Goal: Task Accomplishment & Management: Manage account settings

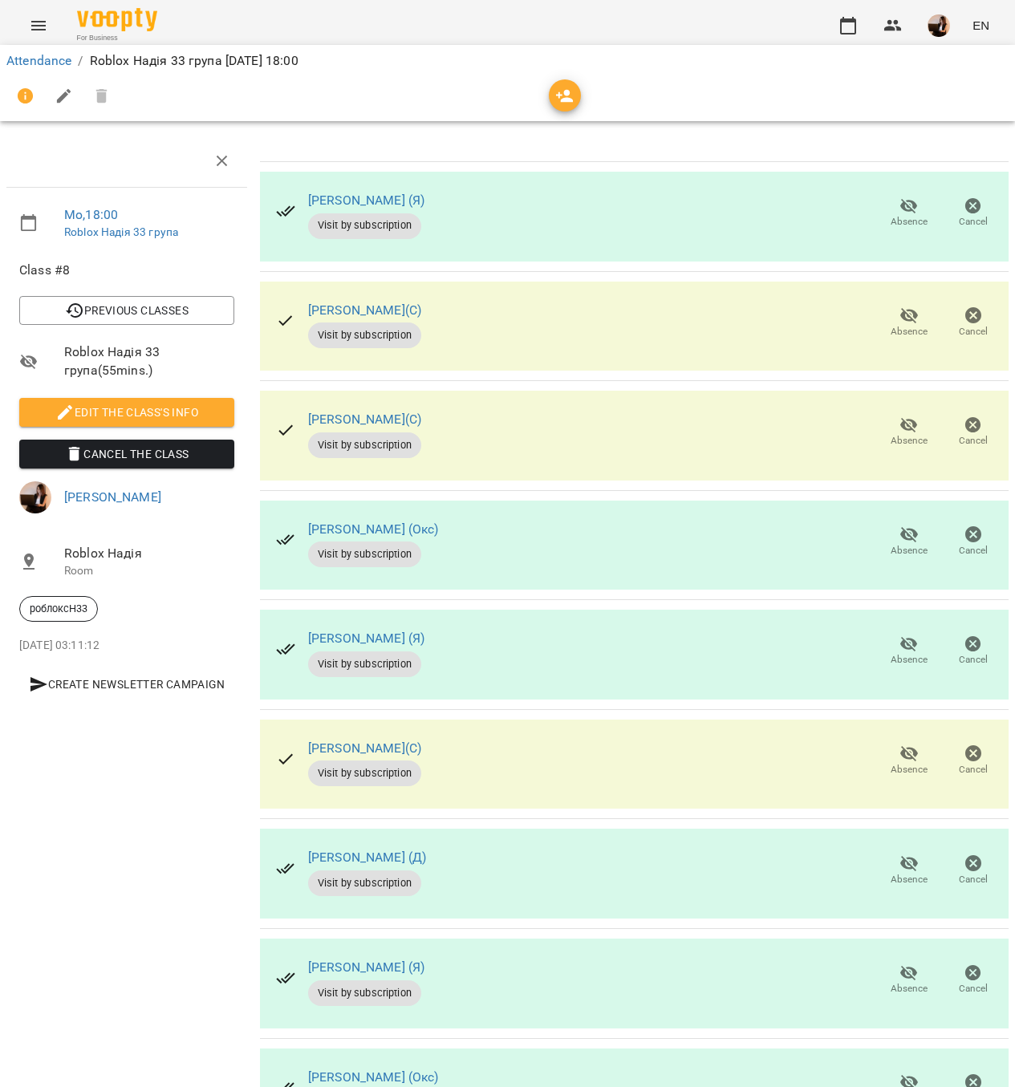
scroll to position [99, 0]
click at [900, 306] on icon "button" at bounding box center [909, 315] width 19 height 19
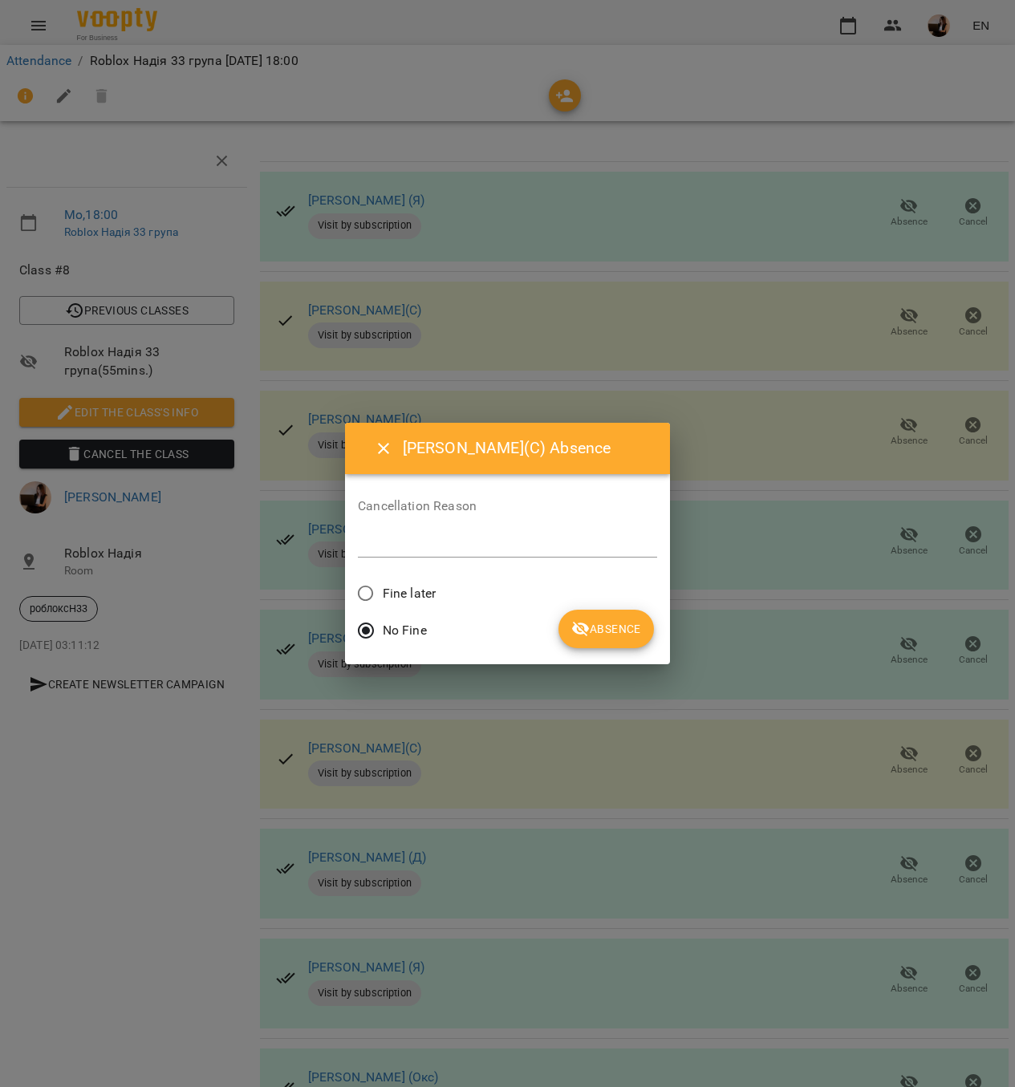
click at [389, 587] on span "Fine later" at bounding box center [409, 593] width 53 height 19
click at [613, 627] on span "Absence" at bounding box center [606, 629] width 70 height 19
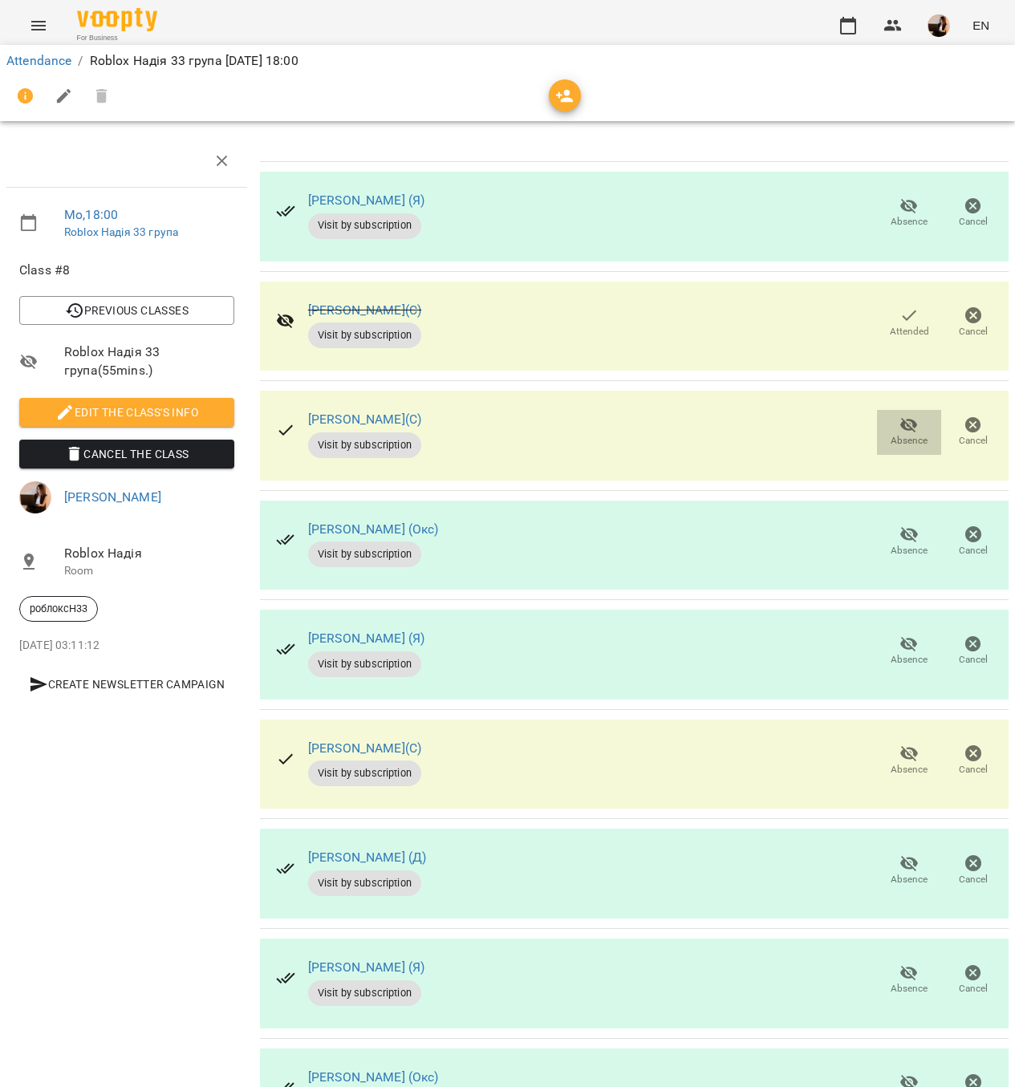
click at [882, 410] on button "Absence" at bounding box center [909, 432] width 64 height 45
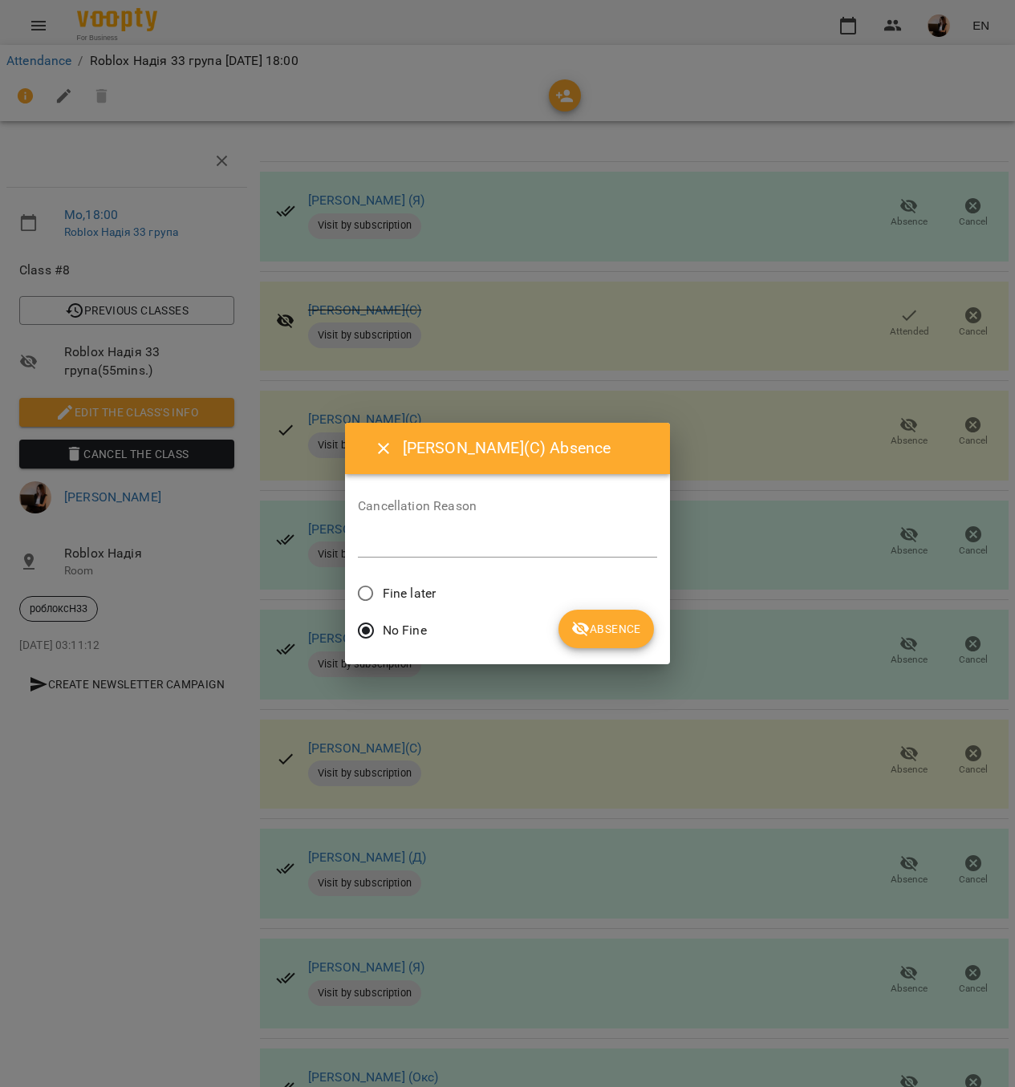
click at [408, 579] on label "Fine later" at bounding box center [392, 594] width 87 height 34
click at [595, 616] on button "Absence" at bounding box center [606, 629] width 95 height 39
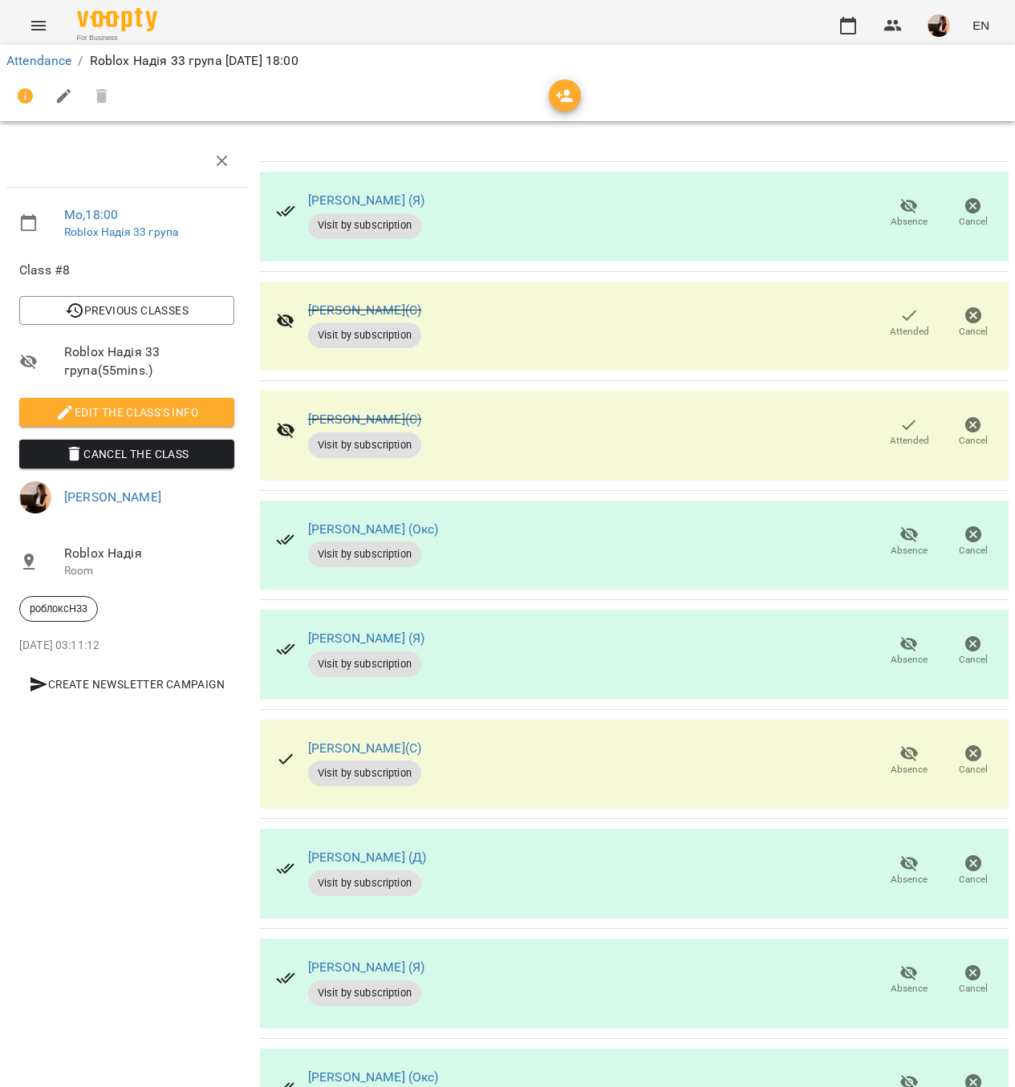
click at [881, 739] on button "Absence" at bounding box center [909, 761] width 64 height 45
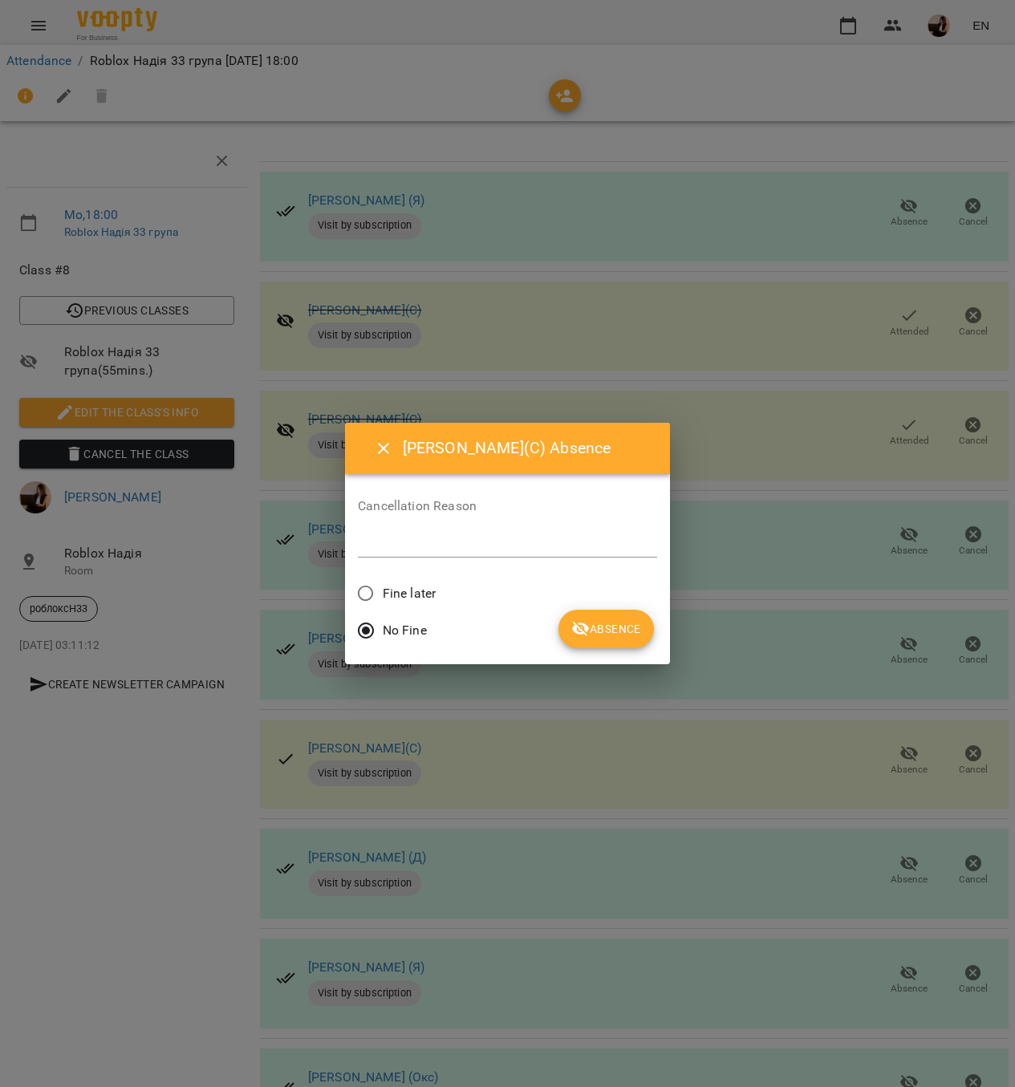
click at [376, 575] on div "Cancellation Reason *" at bounding box center [507, 532] width 299 height 90
click at [622, 612] on button "Absence" at bounding box center [606, 629] width 95 height 39
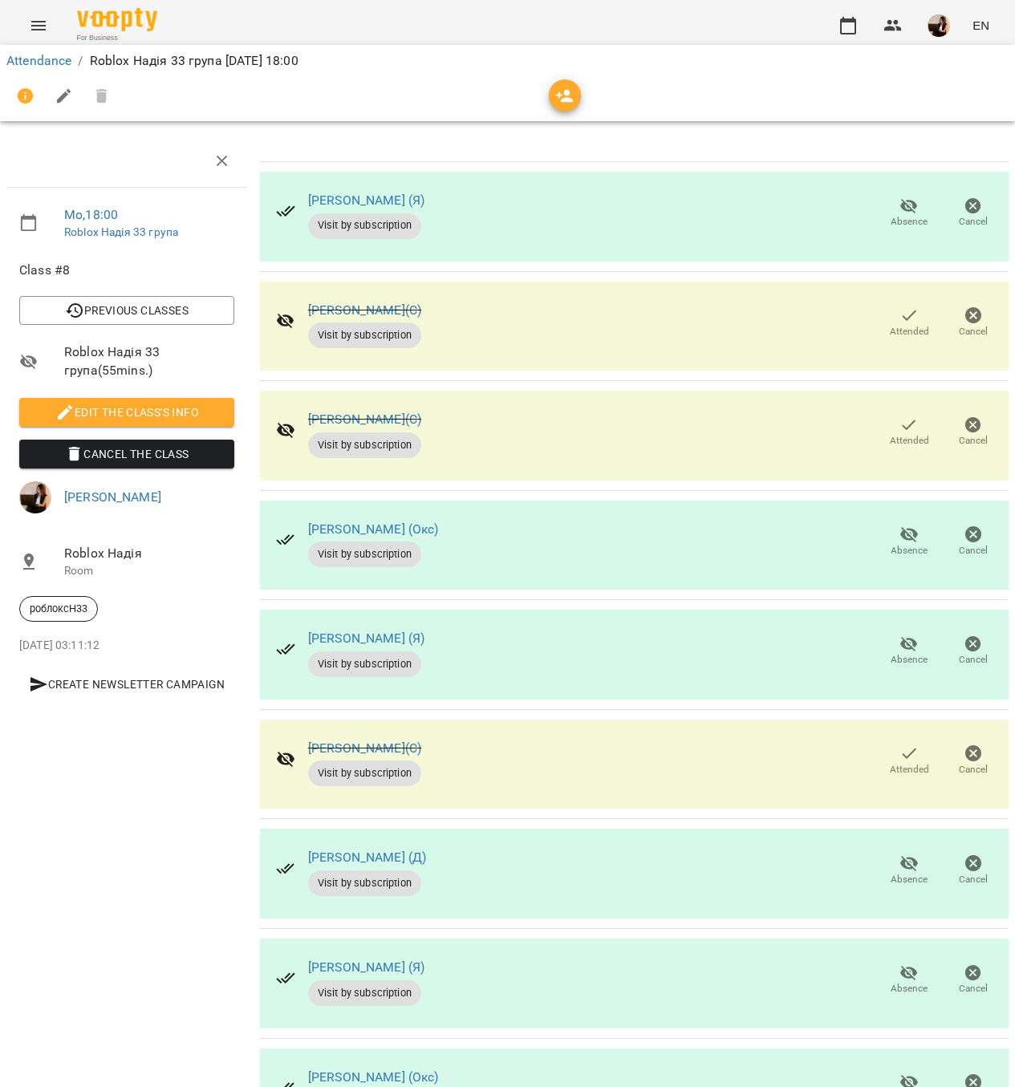
scroll to position [0, 0]
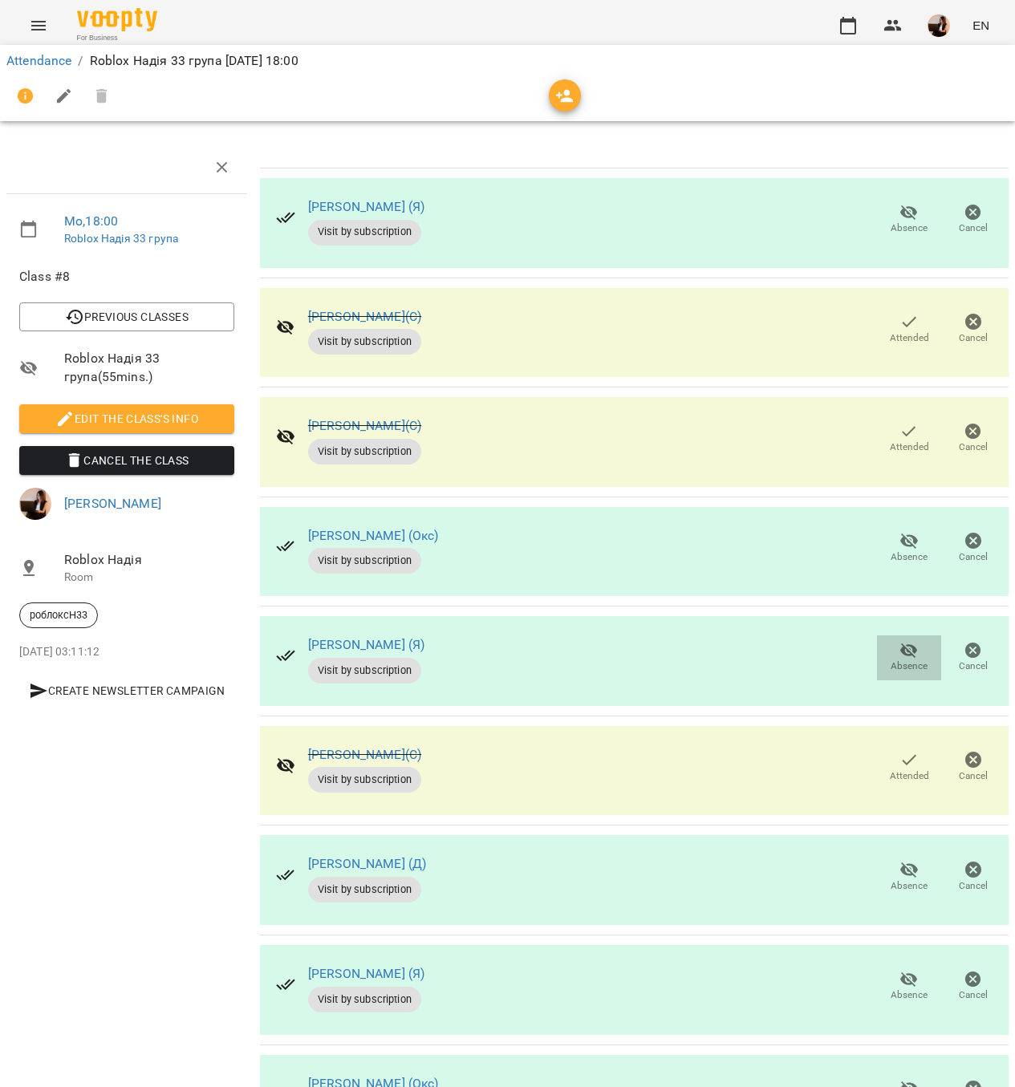
click at [900, 650] on icon "button" at bounding box center [909, 650] width 19 height 19
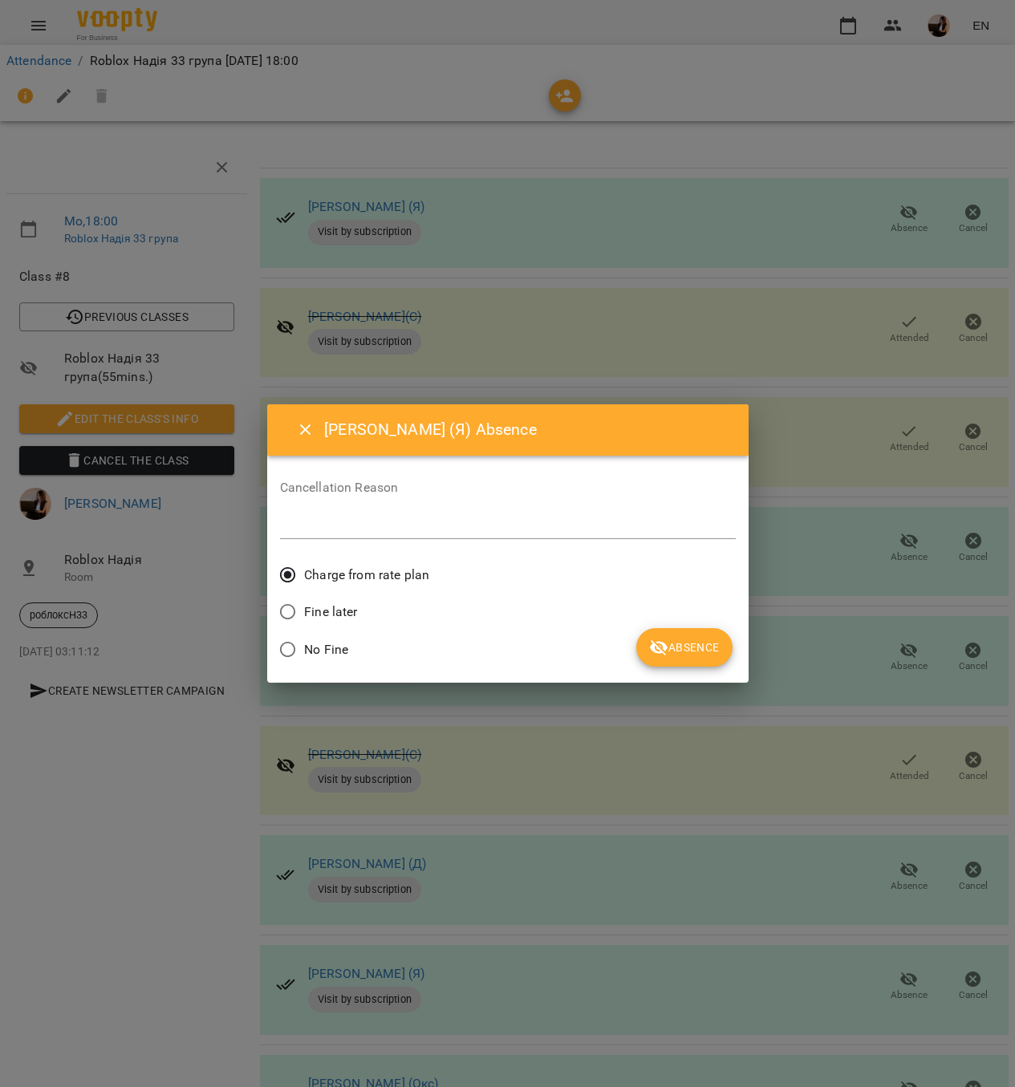
click at [722, 648] on button "Absence" at bounding box center [683, 647] width 95 height 39
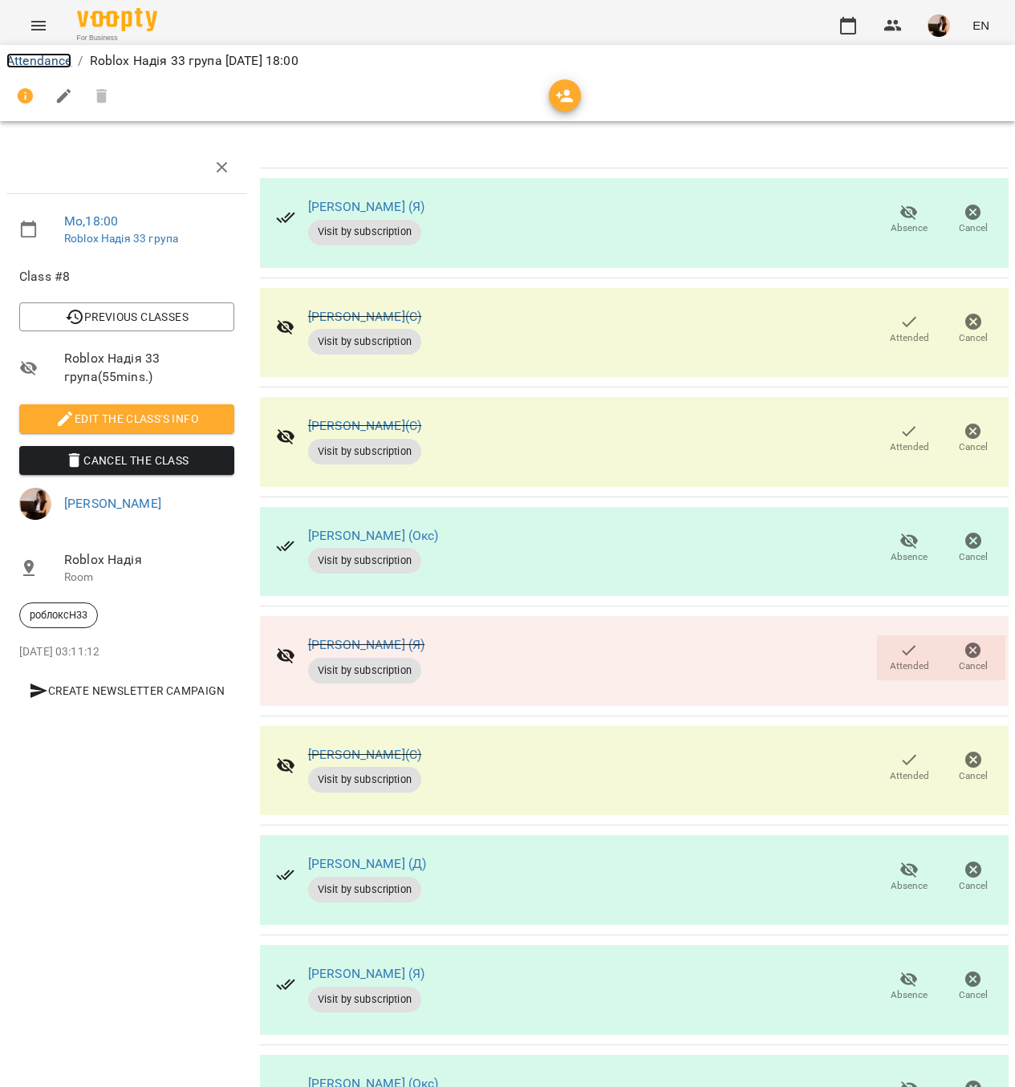
click at [55, 57] on link "Attendance" at bounding box center [38, 60] width 65 height 15
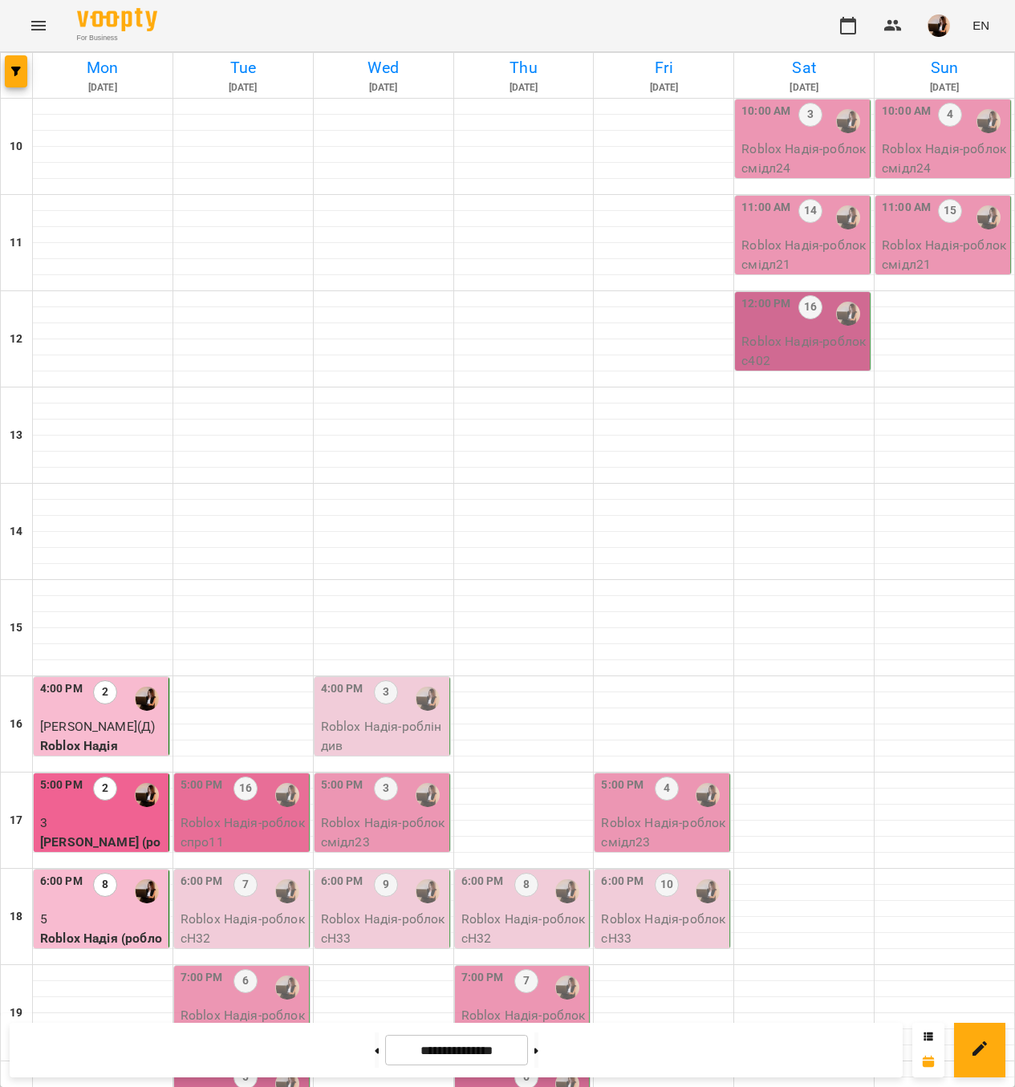
scroll to position [335, 0]
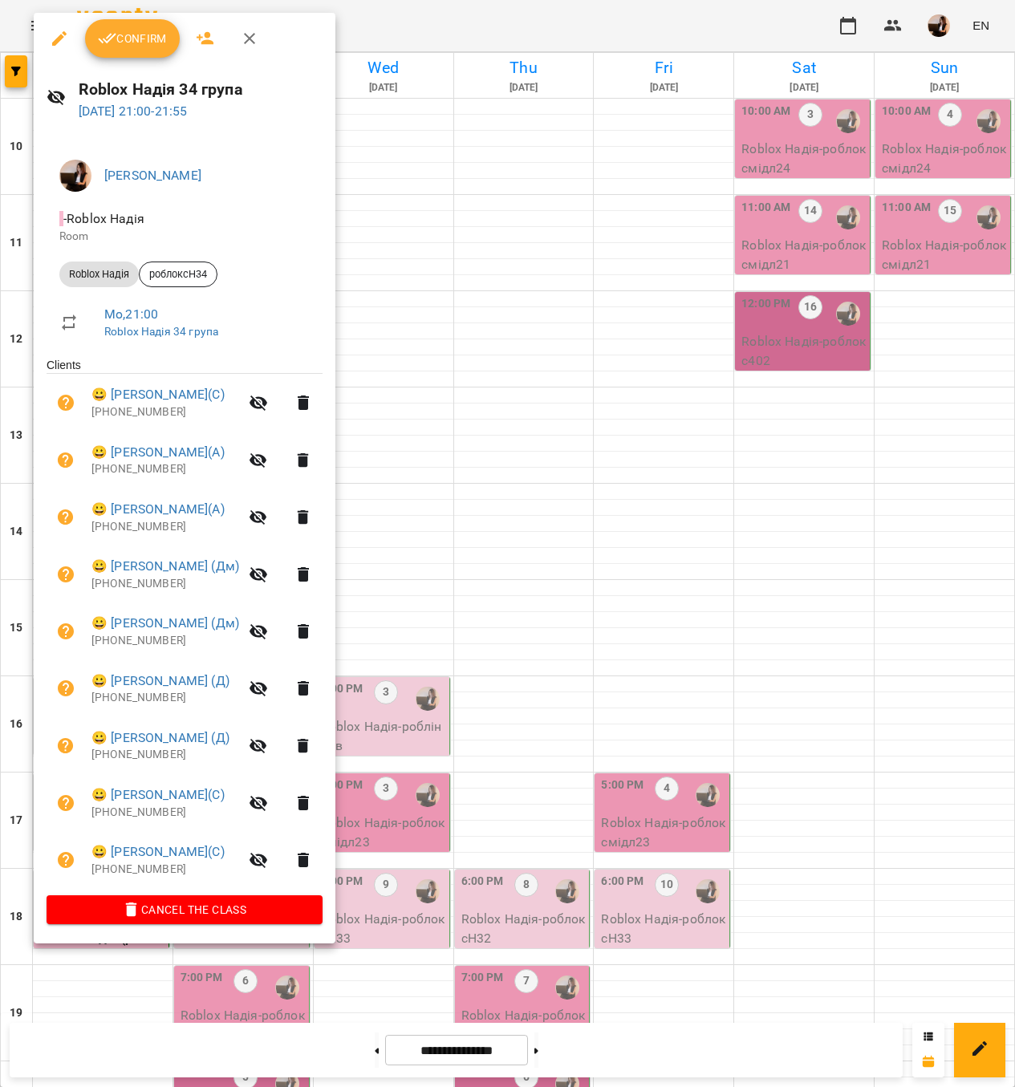
click at [656, 481] on div at bounding box center [507, 543] width 1015 height 1087
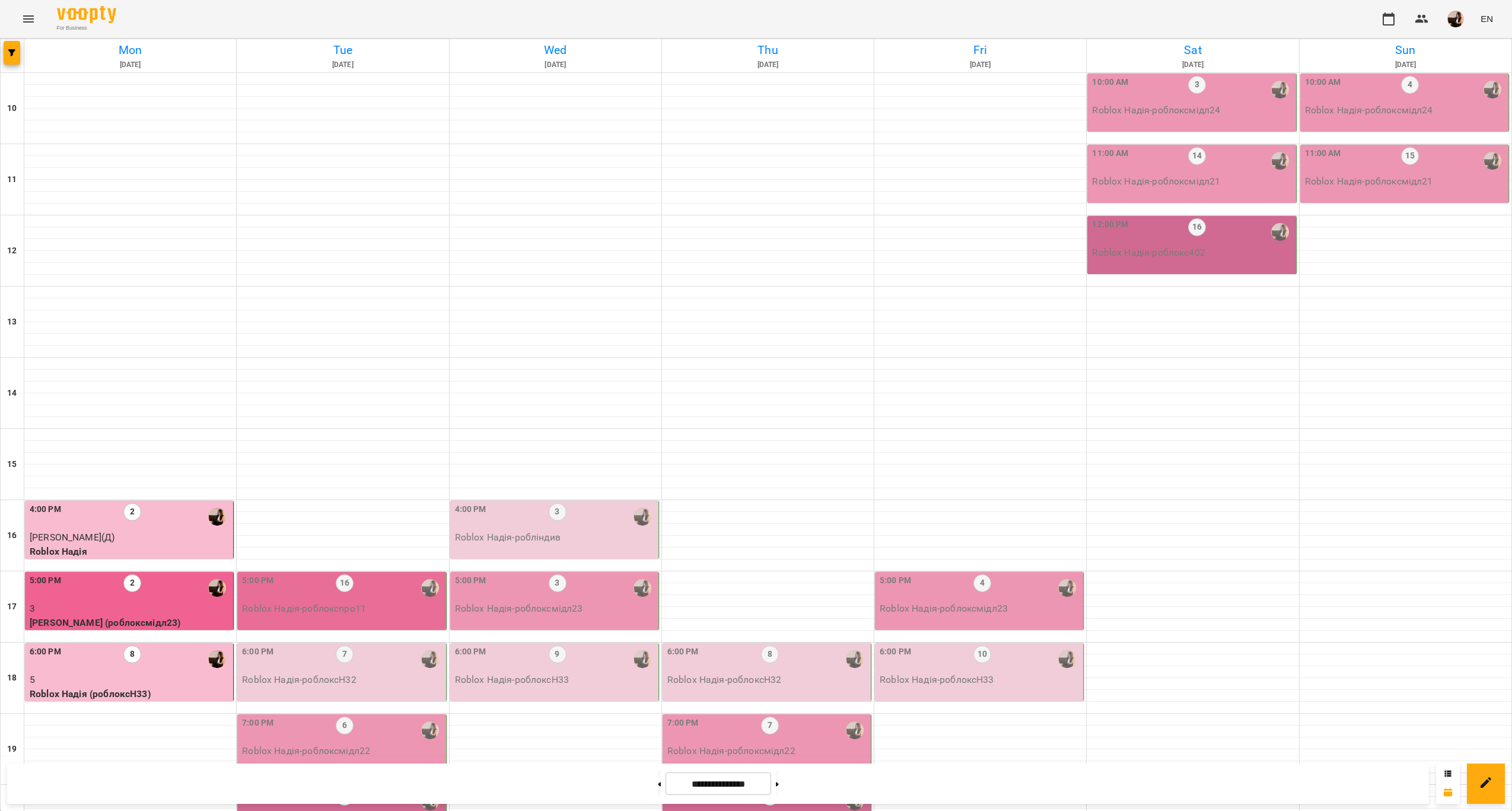
click at [205, 514] on div at bounding box center [217, 517] width 27 height 27
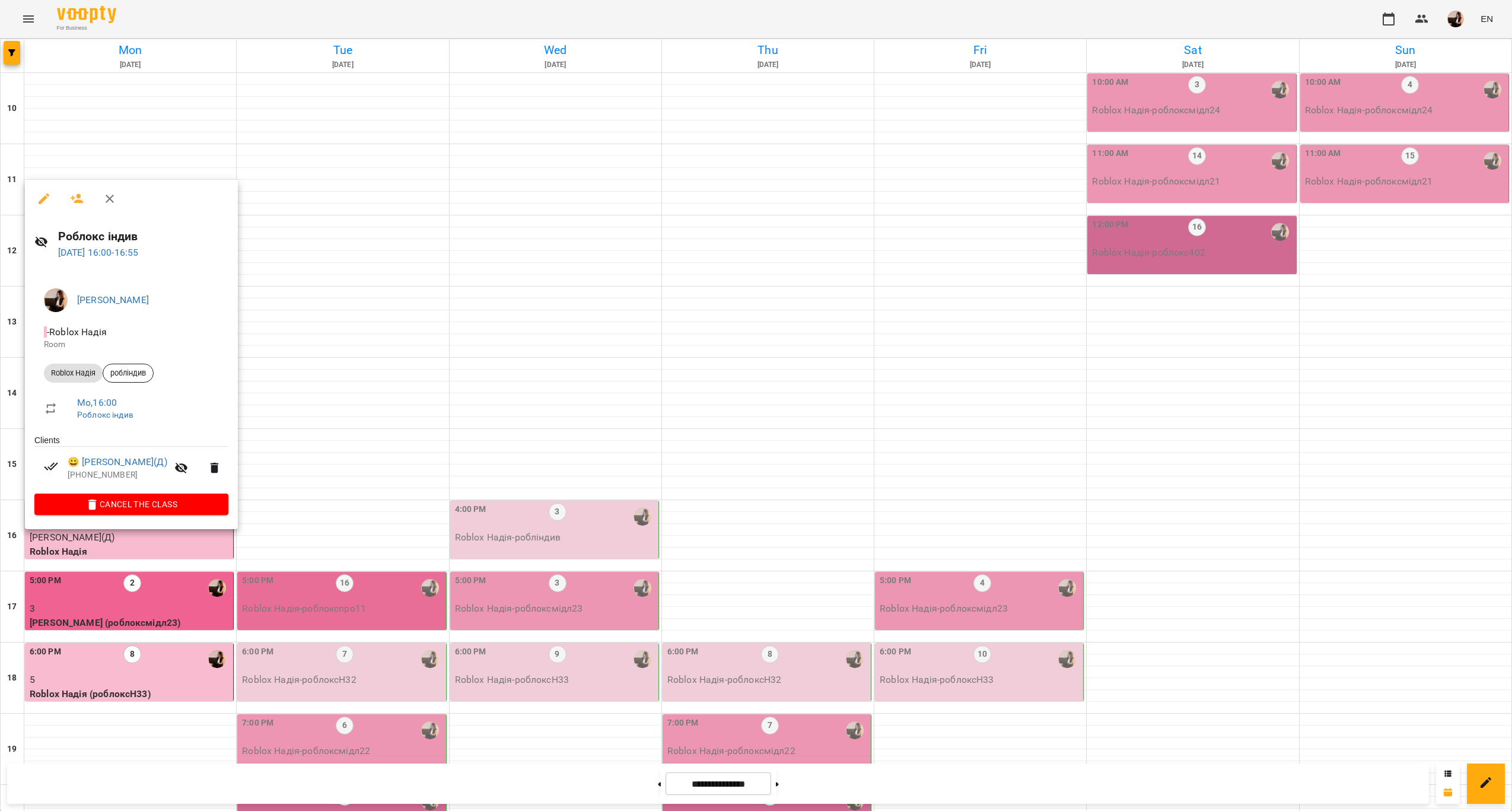
click at [332, 567] on div at bounding box center [756, 405] width 1512 height 811
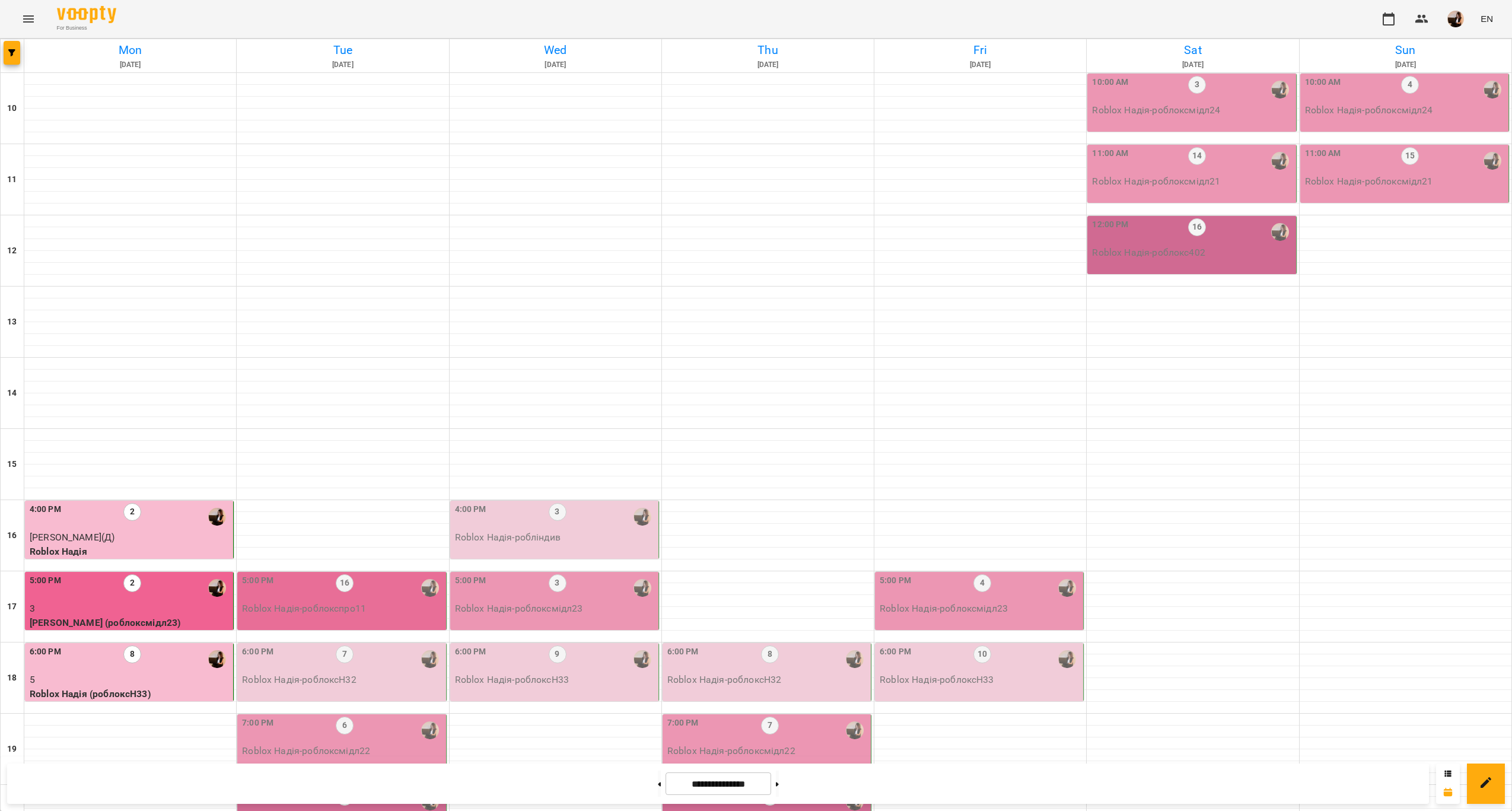
scroll to position [178, 0]
click at [162, 574] on div "5:00 PM 2" at bounding box center [130, 588] width 201 height 27
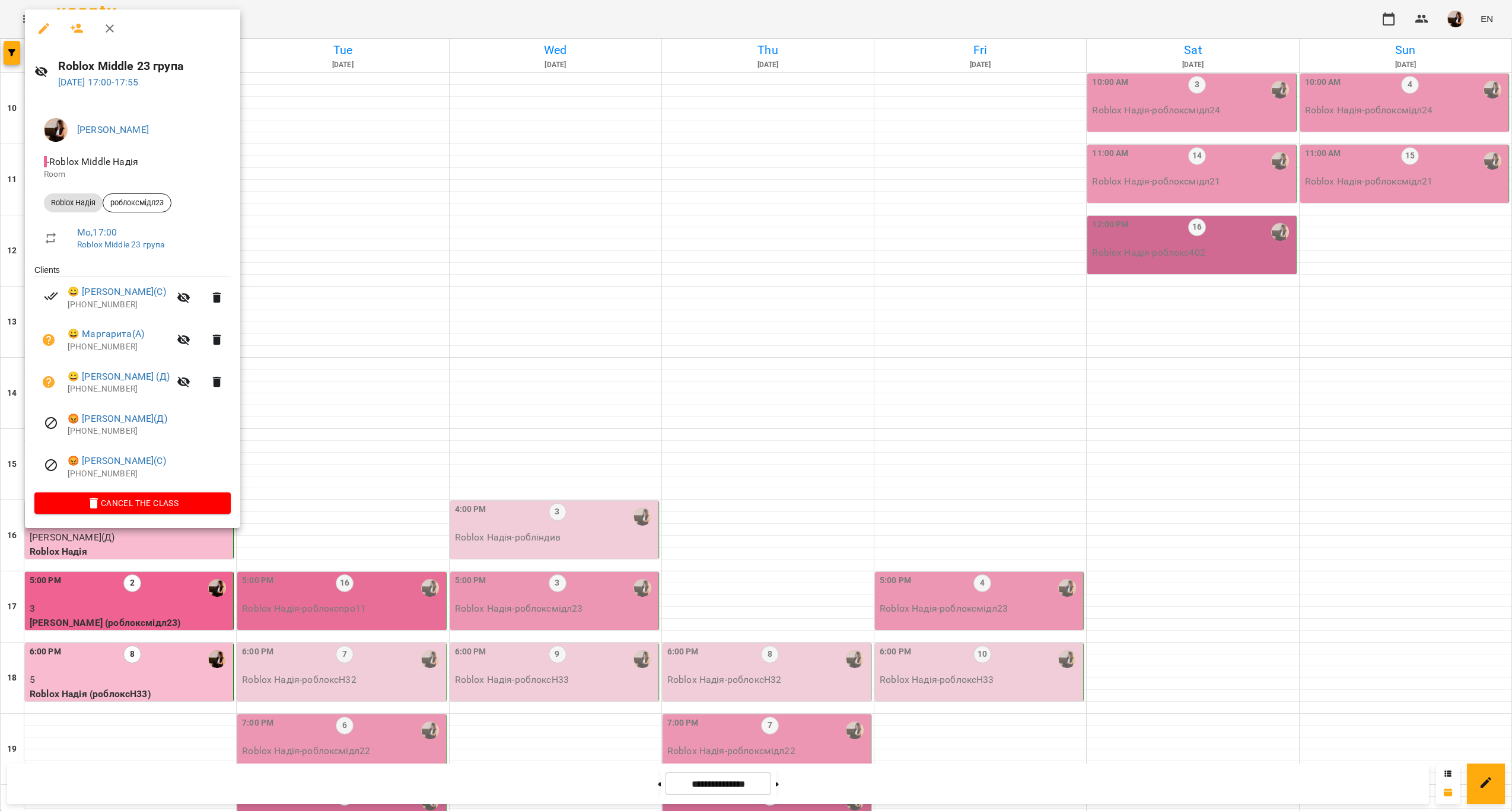
click at [338, 462] on div at bounding box center [756, 405] width 1512 height 811
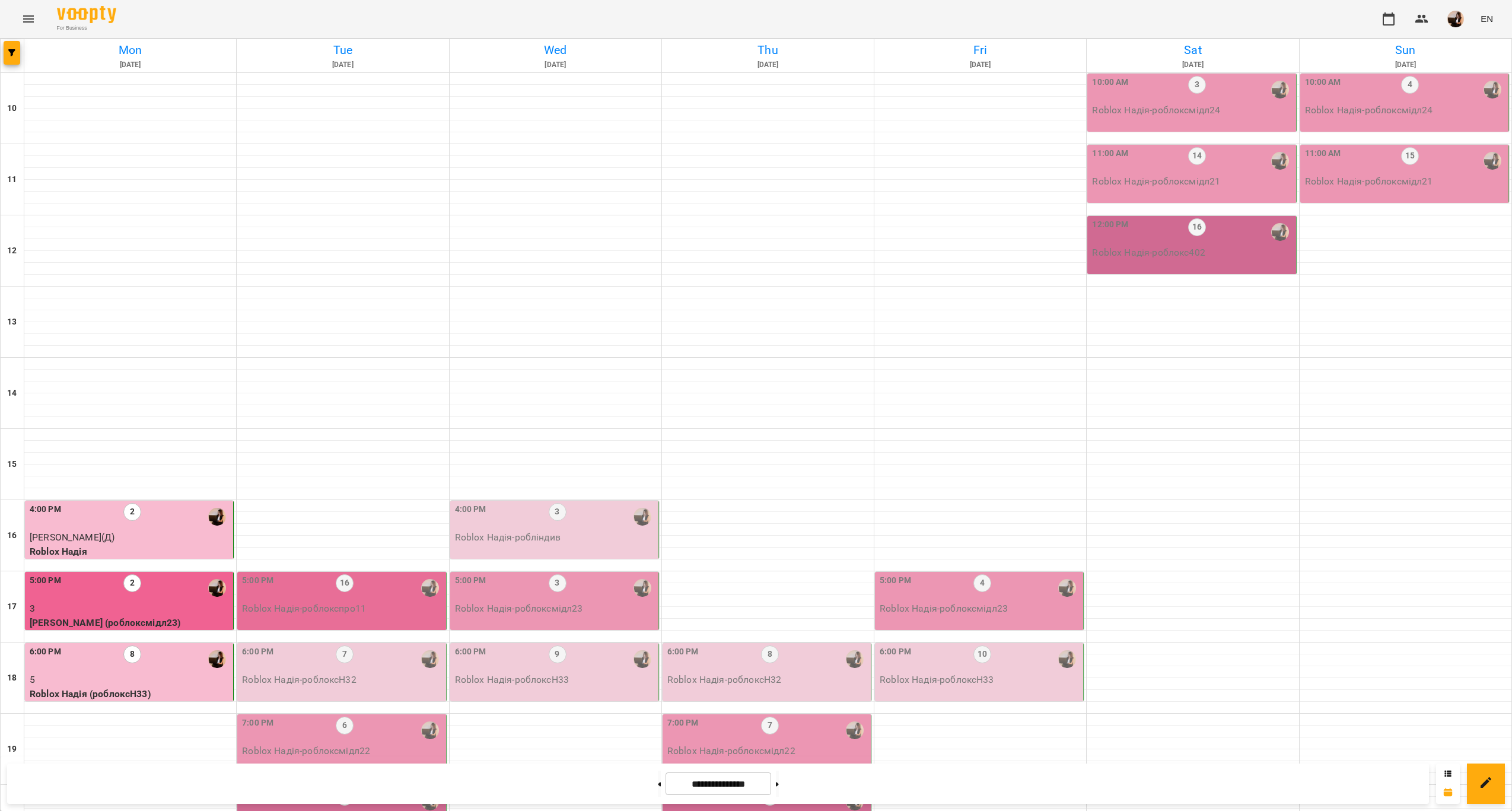
click at [149, 645] on div "6:00 PM 8" at bounding box center [130, 659] width 201 height 27
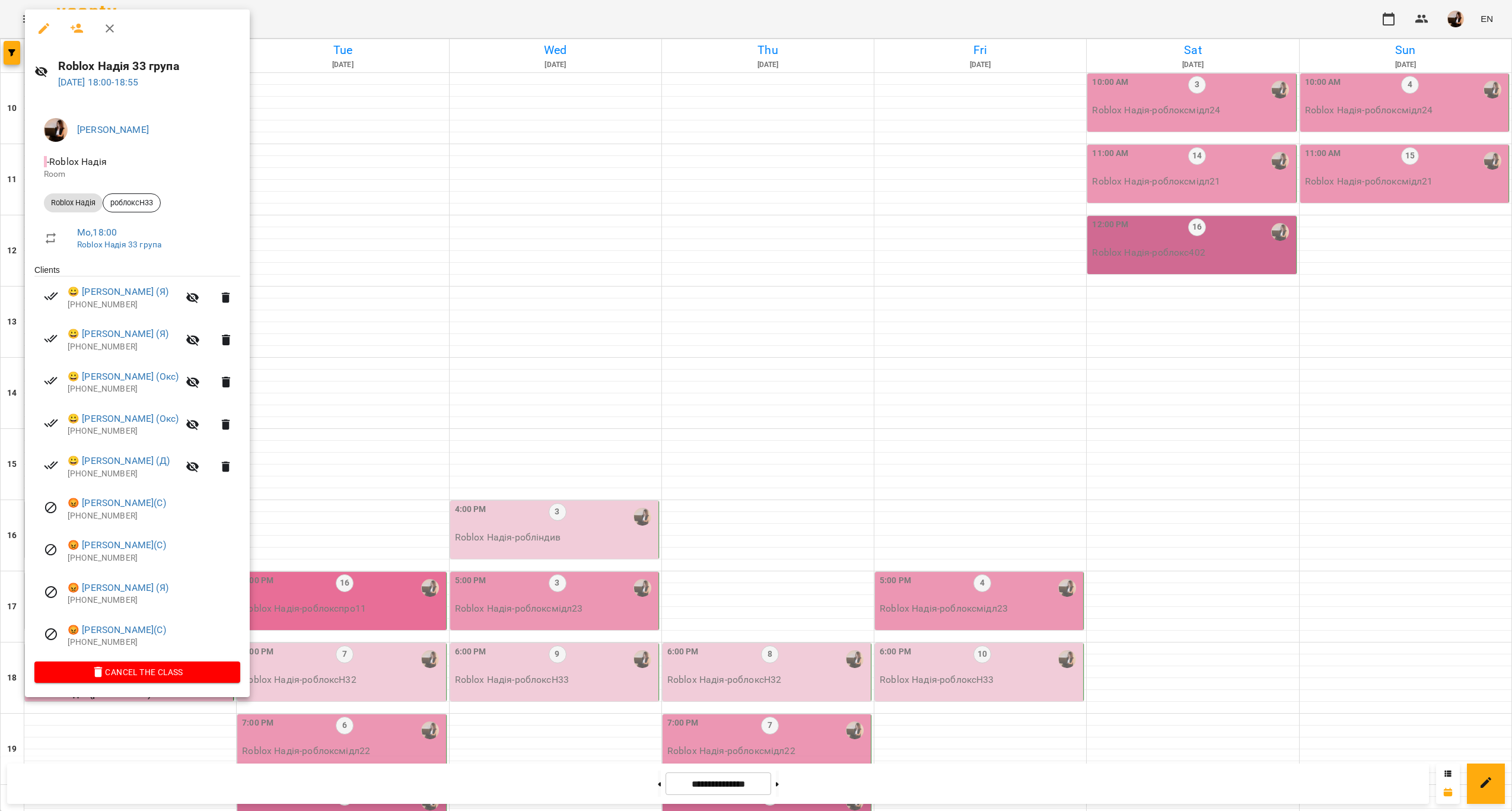
click at [105, 64] on h6 "Roblox Надія 33 група" at bounding box center [149, 66] width 182 height 18
copy h6 "Roblox Надія 33 група"
click at [358, 248] on div at bounding box center [756, 405] width 1512 height 811
